Goal: Check status: Check status

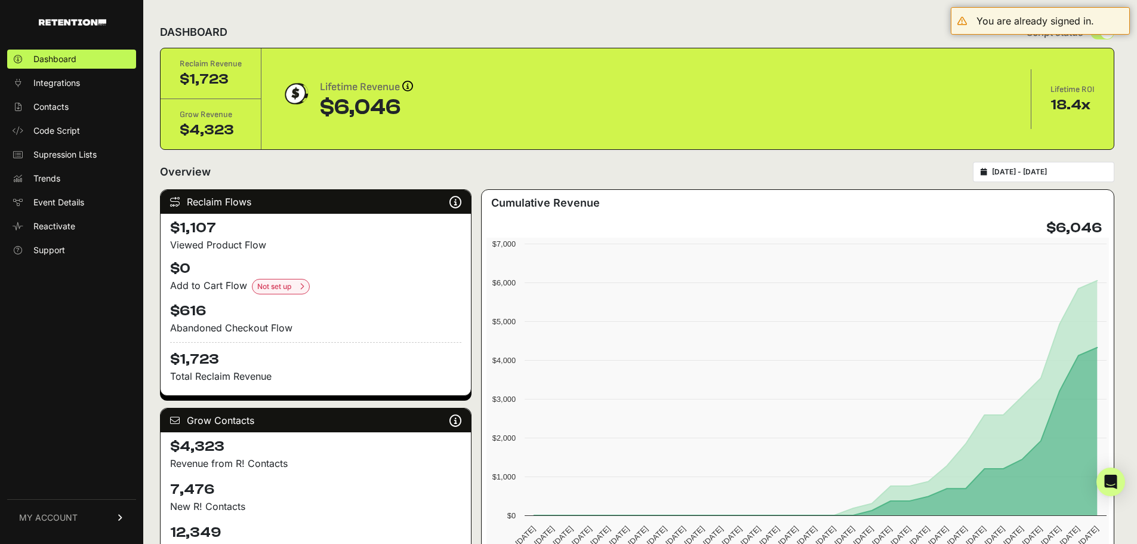
drag, startPoint x: 403, startPoint y: 107, endPoint x: 323, endPoint y: 109, distance: 79.4
click at [323, 109] on div "$6,046" at bounding box center [366, 107] width 93 height 24
drag, startPoint x: 235, startPoint y: 87, endPoint x: 186, endPoint y: 54, distance: 58.9
click at [186, 54] on div "Reclaim Revenue $1,723" at bounding box center [211, 73] width 101 height 51
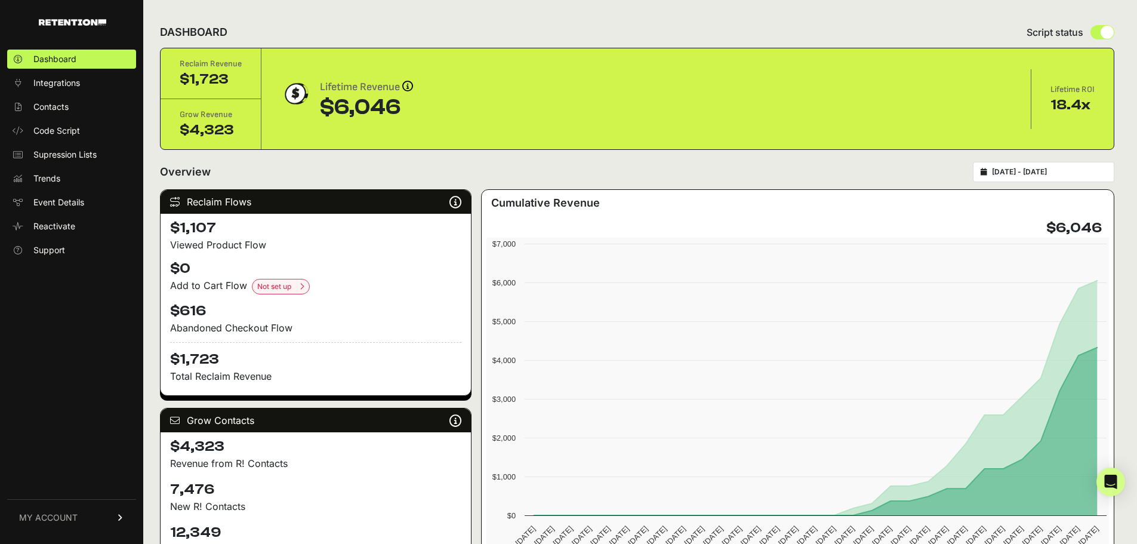
click at [185, 53] on div "Reclaim Revenue $1,723" at bounding box center [211, 73] width 101 height 51
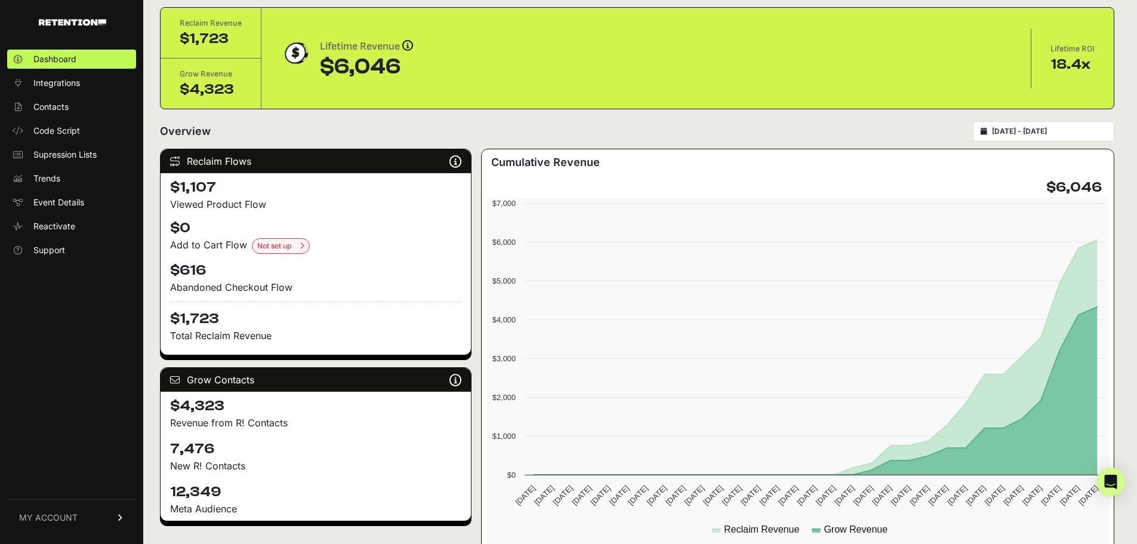
scroll to position [60, 0]
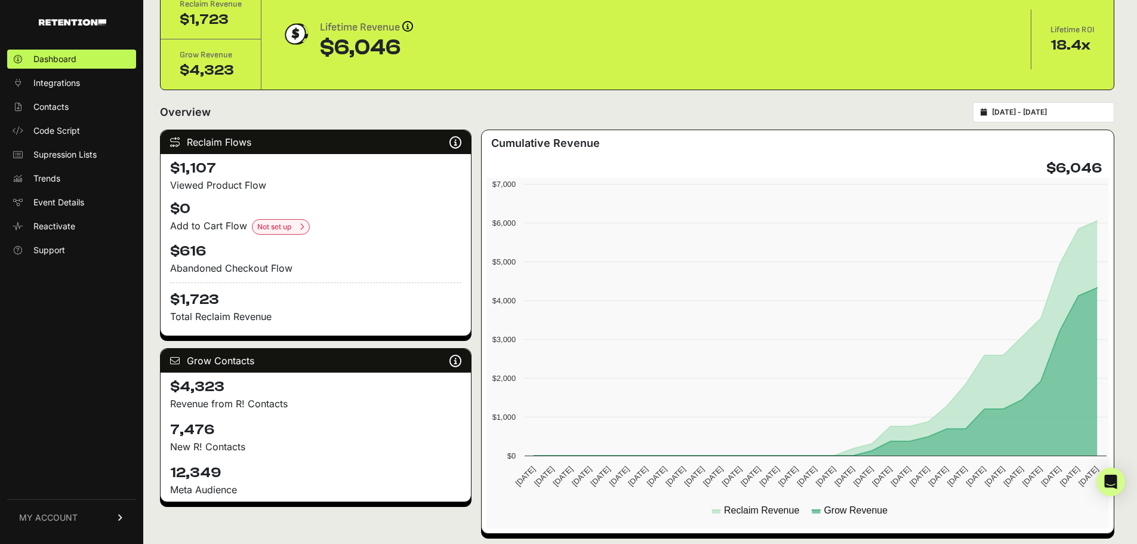
drag, startPoint x: 275, startPoint y: 401, endPoint x: 174, endPoint y: 384, distance: 102.3
click at [174, 384] on div "$4,323 Revenue from R! Contacts" at bounding box center [316, 393] width 310 height 43
click at [174, 384] on h4 "$4,323" at bounding box center [315, 386] width 291 height 19
drag, startPoint x: 230, startPoint y: 476, endPoint x: 170, endPoint y: 417, distance: 84.4
click at [170, 417] on div "Grow Contacts Grow is a list growth tool that identifies anonymous site visitor…" at bounding box center [316, 425] width 312 height 154
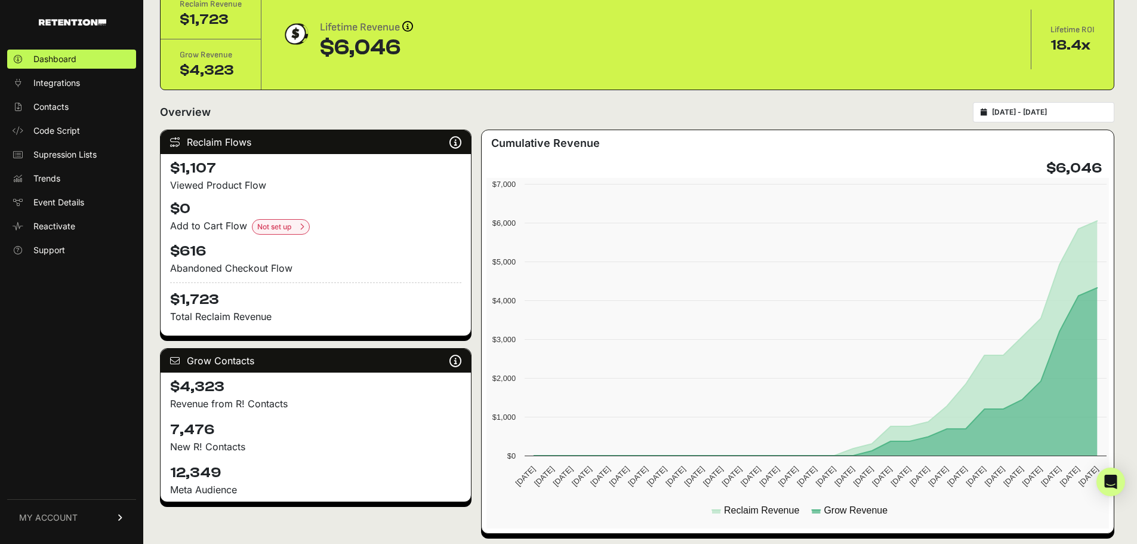
click at [170, 417] on div "7,476 New R! Contacts" at bounding box center [316, 436] width 310 height 43
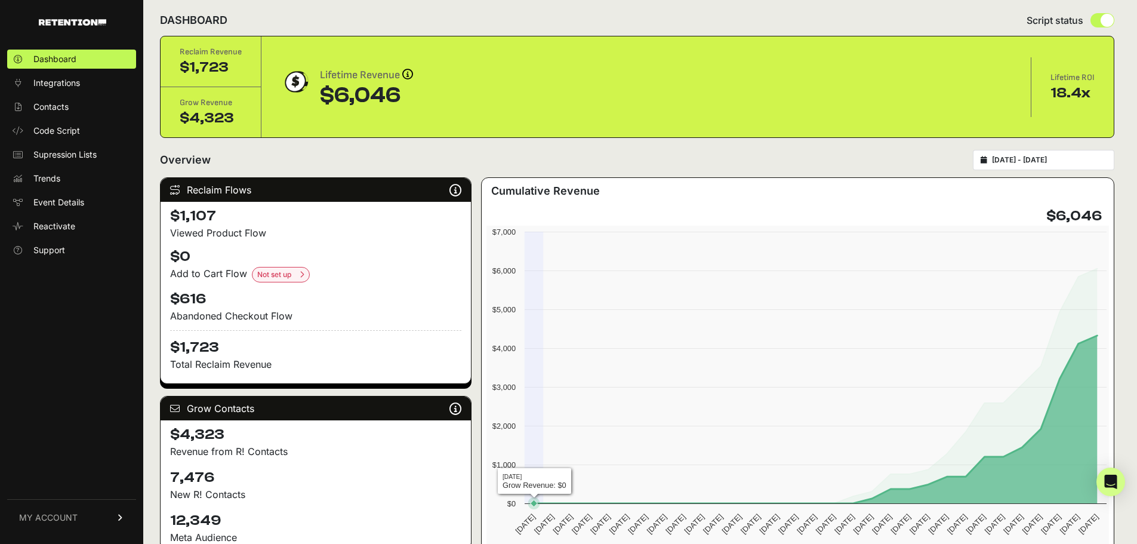
scroll to position [0, 0]
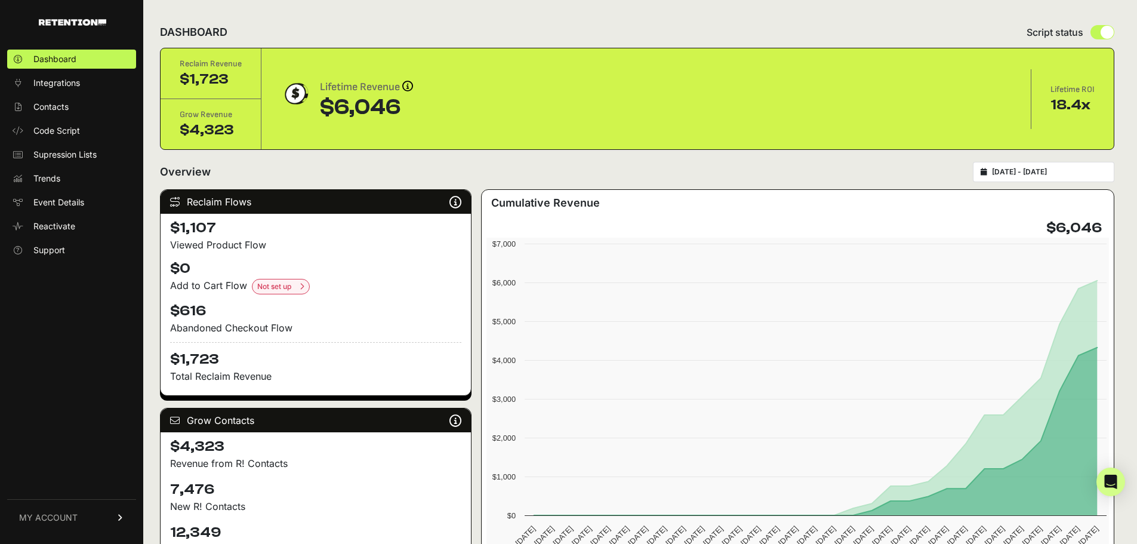
click at [1022, 174] on input "[DATE] - [DATE]" at bounding box center [1049, 172] width 115 height 10
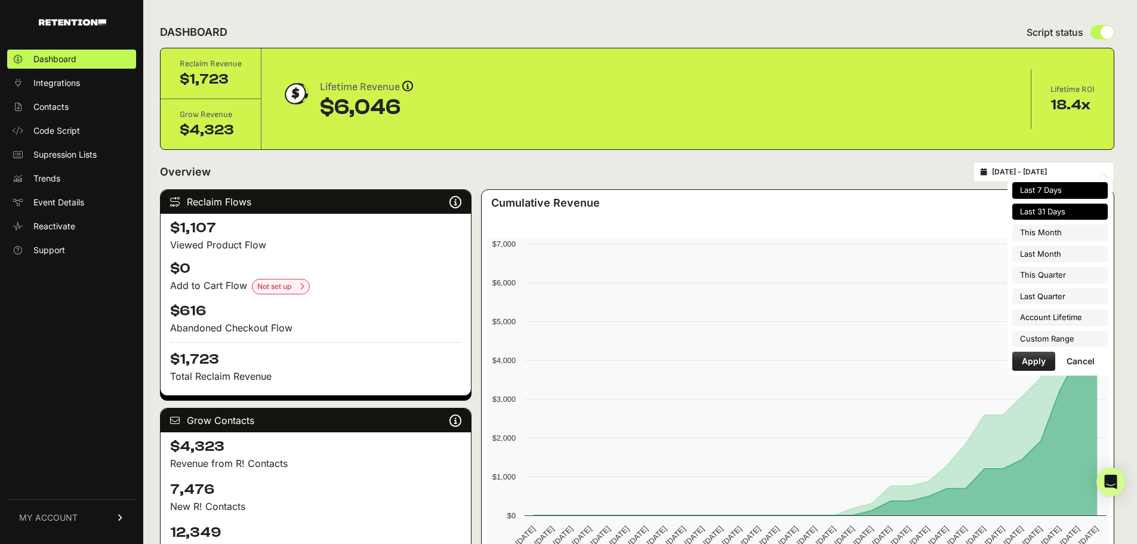
click at [1057, 193] on li "Last 7 Days" at bounding box center [1059, 190] width 95 height 17
type input "[DATE] - [DATE]"
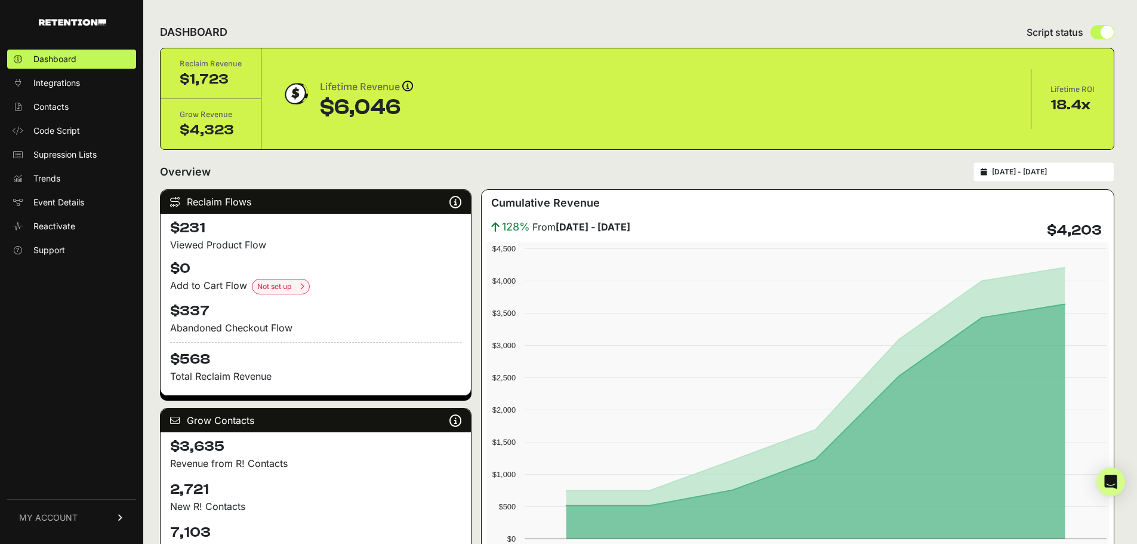
click at [1032, 174] on input "[DATE] - [DATE]" at bounding box center [1049, 172] width 115 height 10
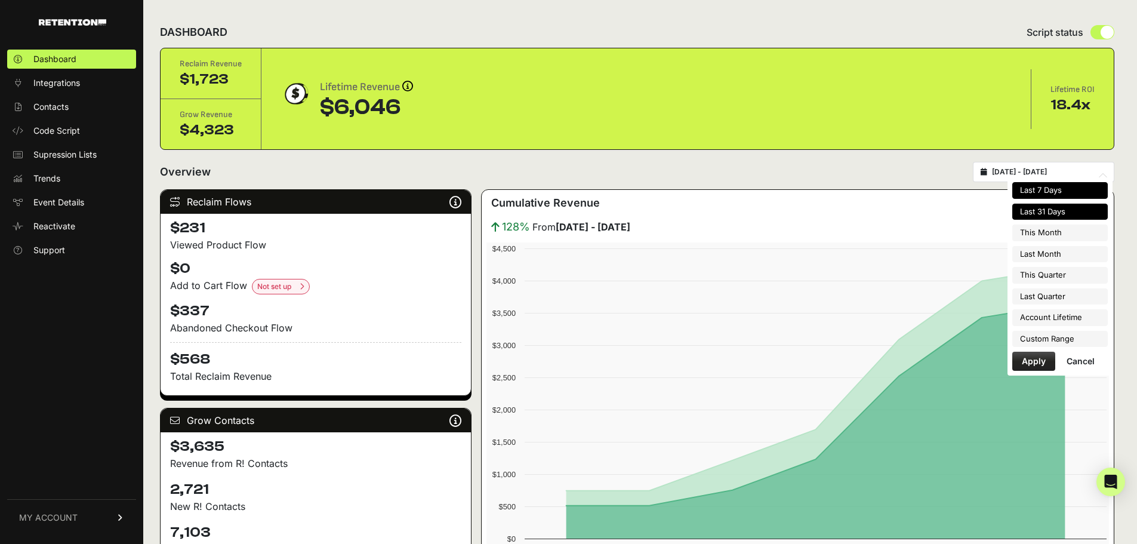
click at [1049, 213] on li "Last 31 Days" at bounding box center [1059, 212] width 95 height 17
type input "[DATE] - [DATE]"
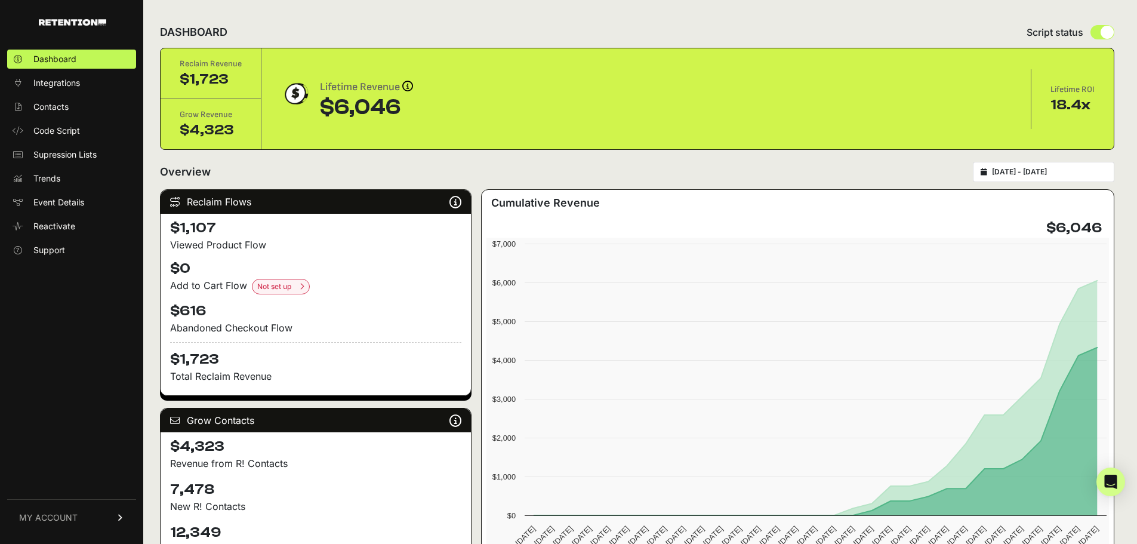
drag, startPoint x: 352, startPoint y: 187, endPoint x: 54, endPoint y: 572, distance: 485.8
drag, startPoint x: 54, startPoint y: 572, endPoint x: 600, endPoint y: 102, distance: 719.8
click at [600, 100] on div "Lifetime Revenue Revenue attribution works in two ways: Grow Revenue: Revenue i…" at bounding box center [645, 99] width 731 height 41
